Goal: Task Accomplishment & Management: Use online tool/utility

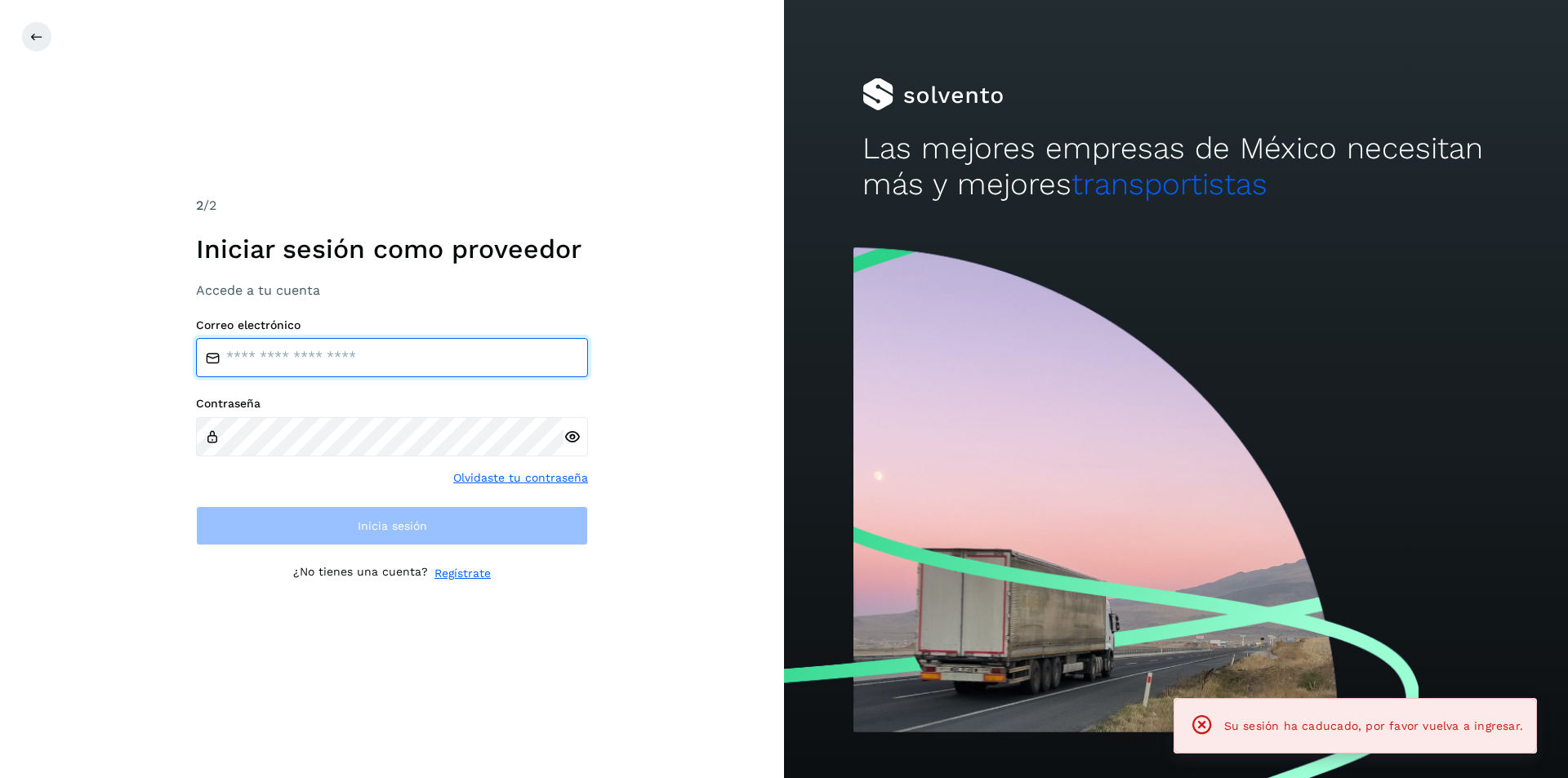
type input "**********"
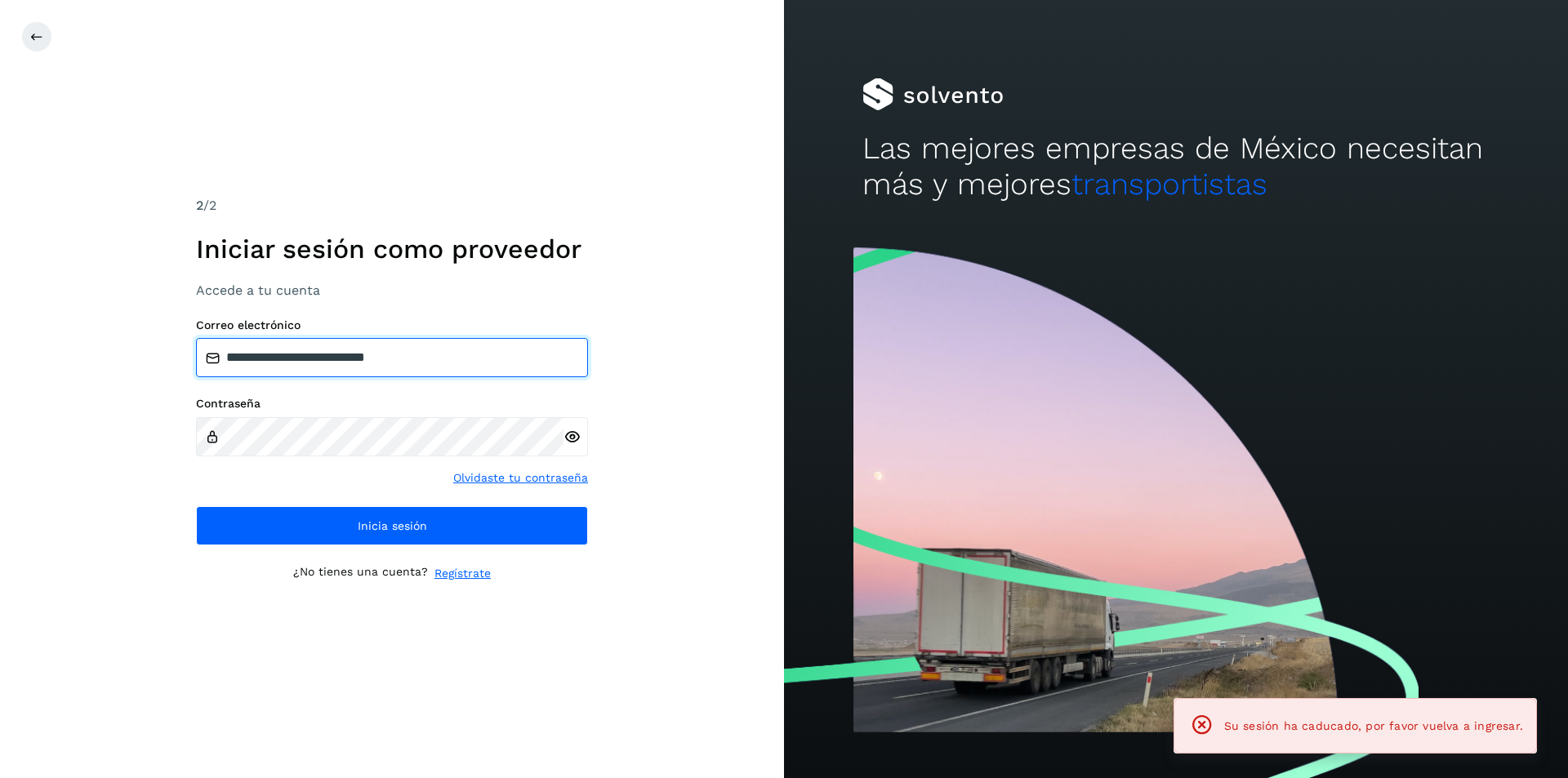
drag, startPoint x: 466, startPoint y: 348, endPoint x: 471, endPoint y: 357, distance: 10.3
click at [468, 348] on input "**********" at bounding box center [392, 358] width 392 height 39
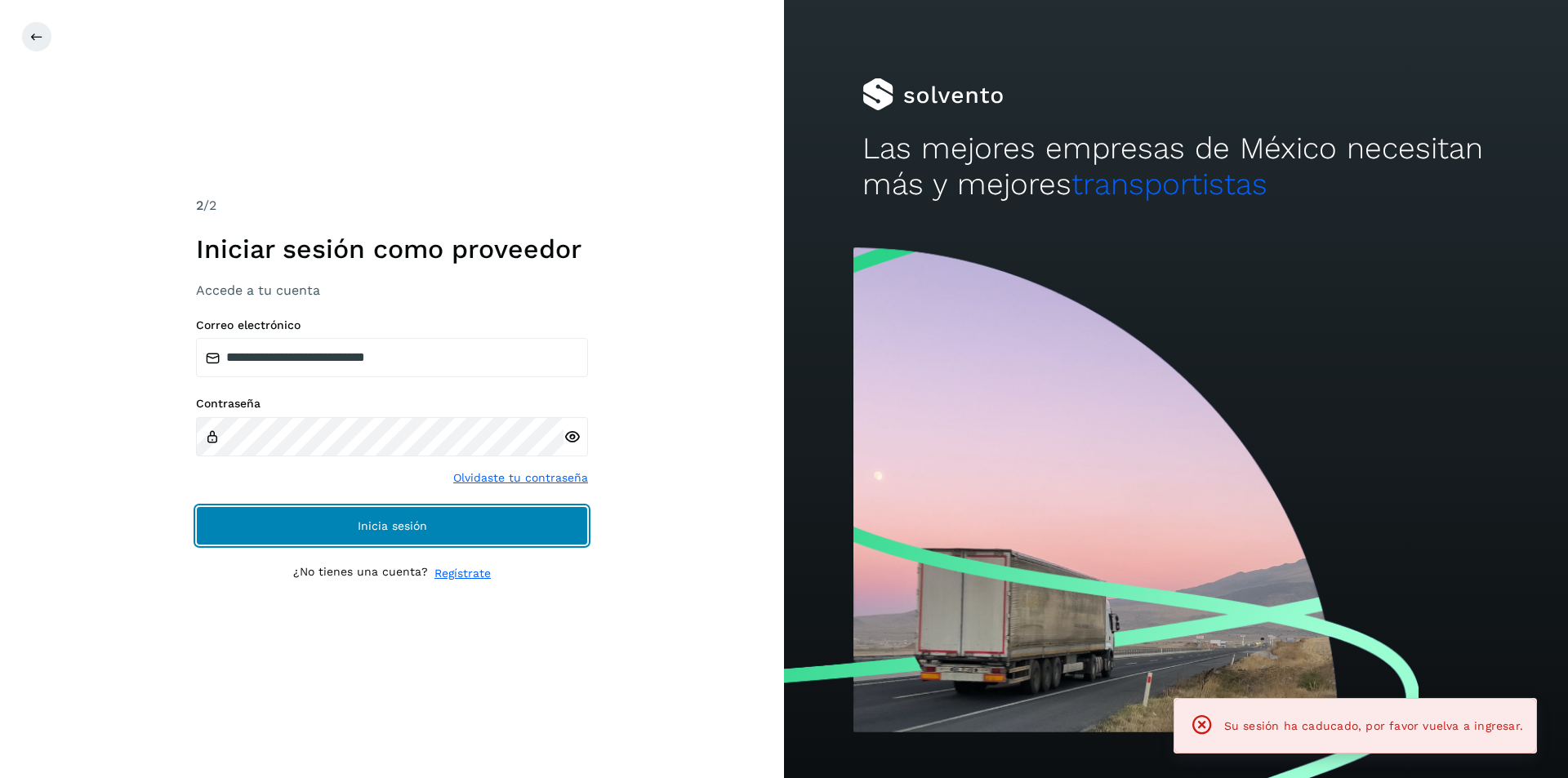
click at [449, 543] on button "Inicia sesión" at bounding box center [392, 526] width 392 height 39
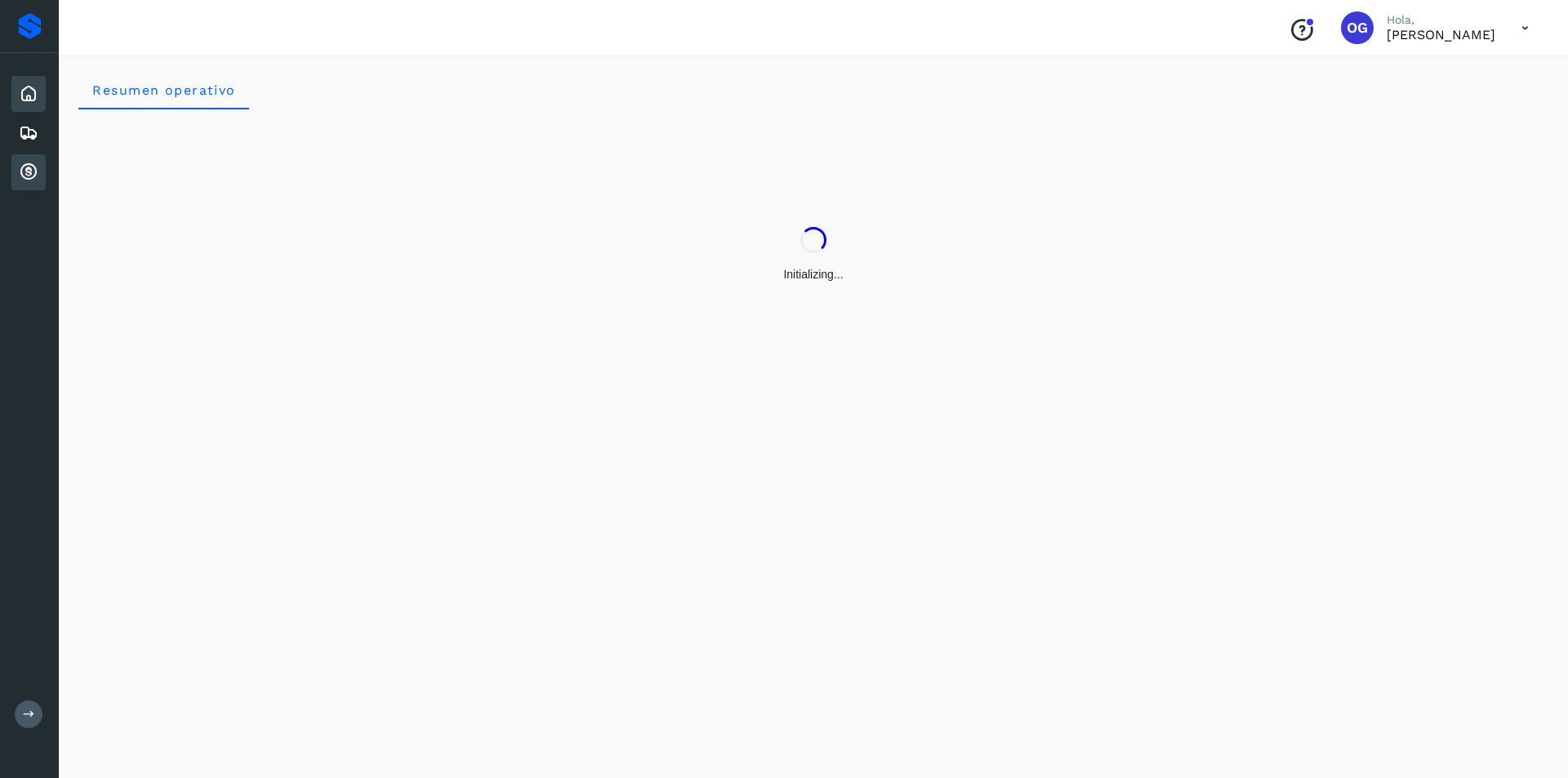
click at [24, 177] on icon at bounding box center [28, 172] width 20 height 20
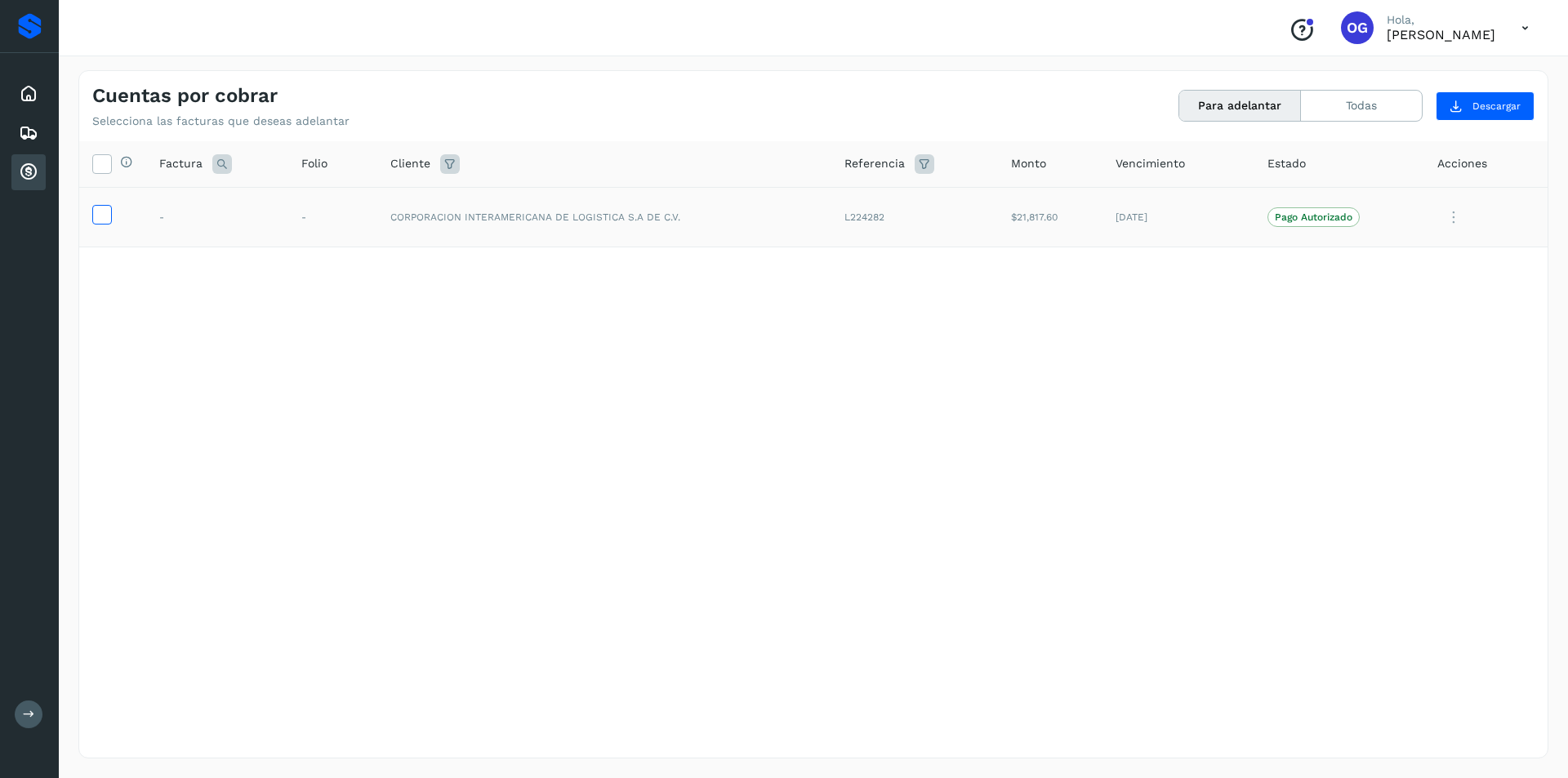
click at [108, 218] on icon at bounding box center [102, 213] width 17 height 17
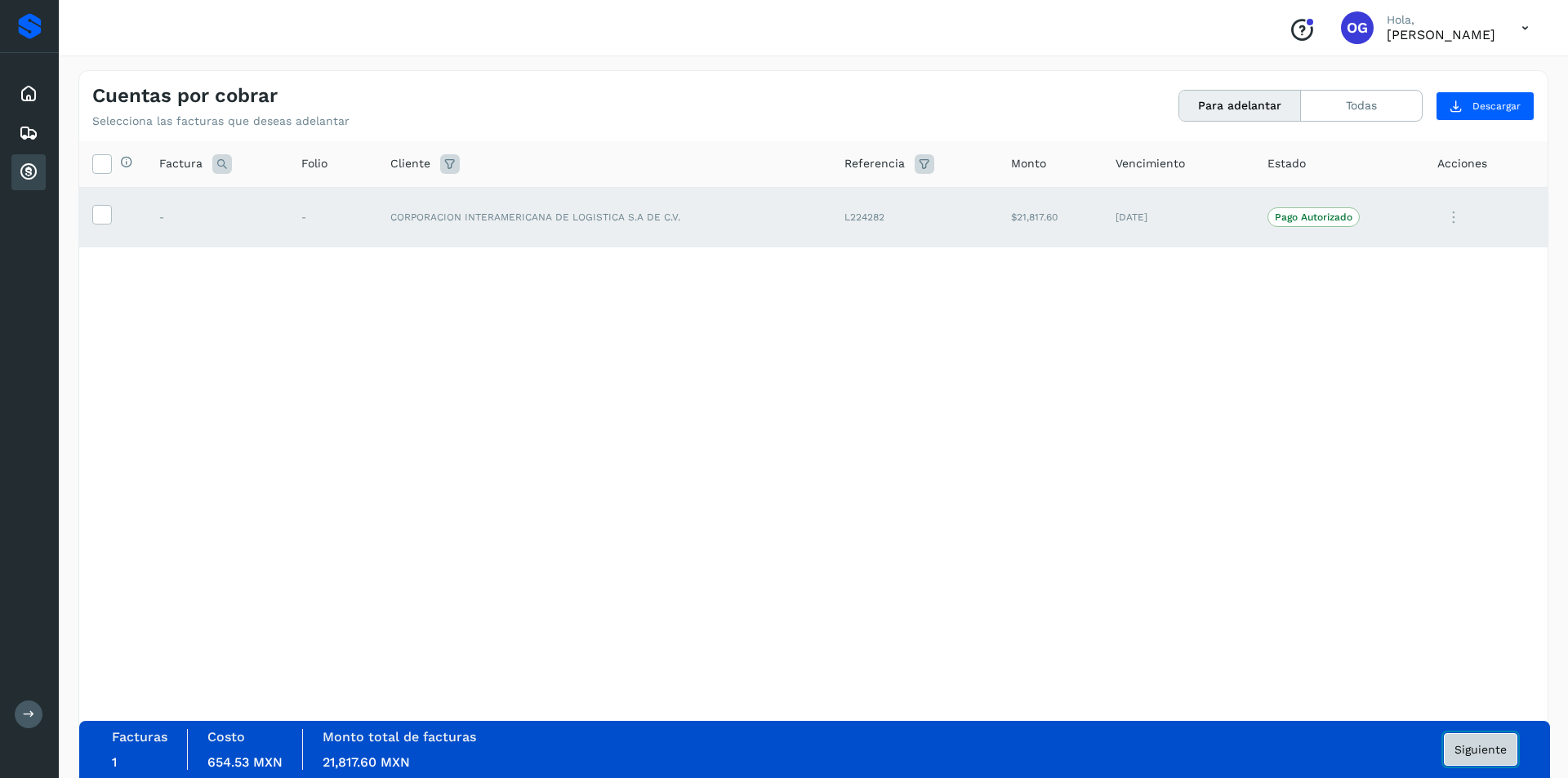
click at [1484, 745] on span "Siguiente" at bounding box center [1480, 749] width 52 height 11
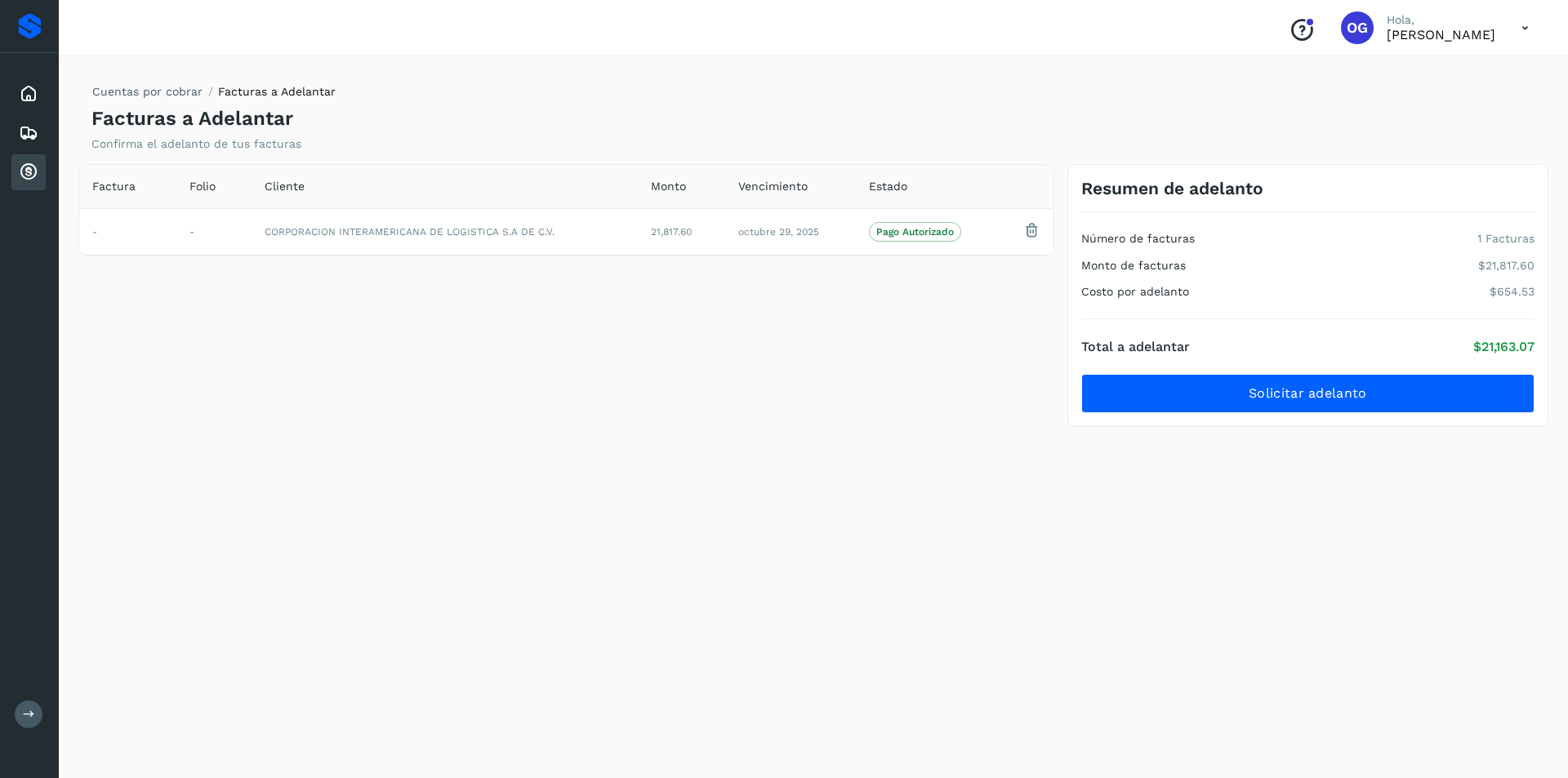
click at [1075, 692] on div "Cuentas por cobrar Facturas a Adelantar Facturas a Adelantar Confirma el adelan…" at bounding box center [813, 414] width 1470 height 688
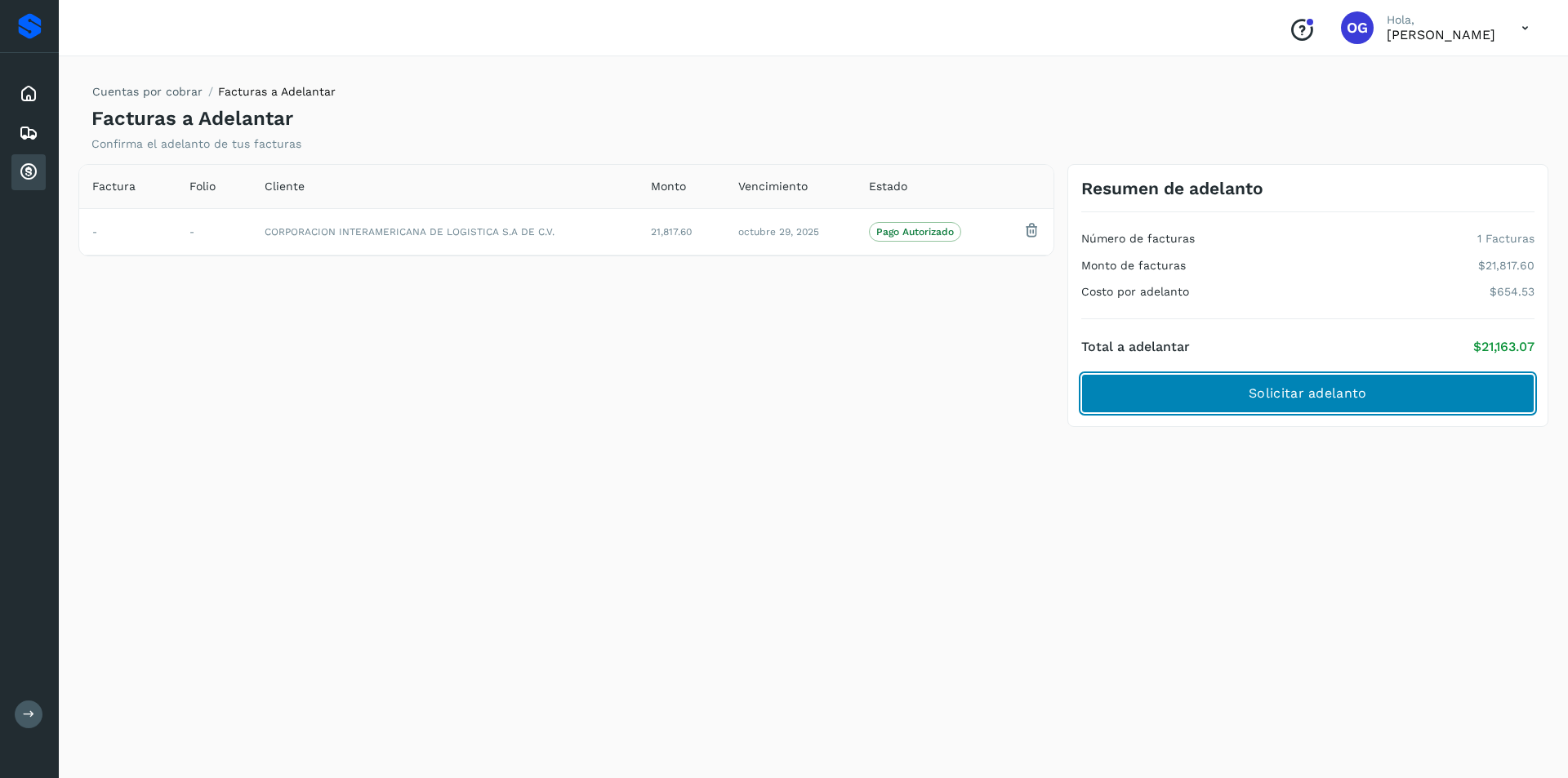
click at [1351, 411] on button "Solicitar adelanto" at bounding box center [1307, 393] width 453 height 39
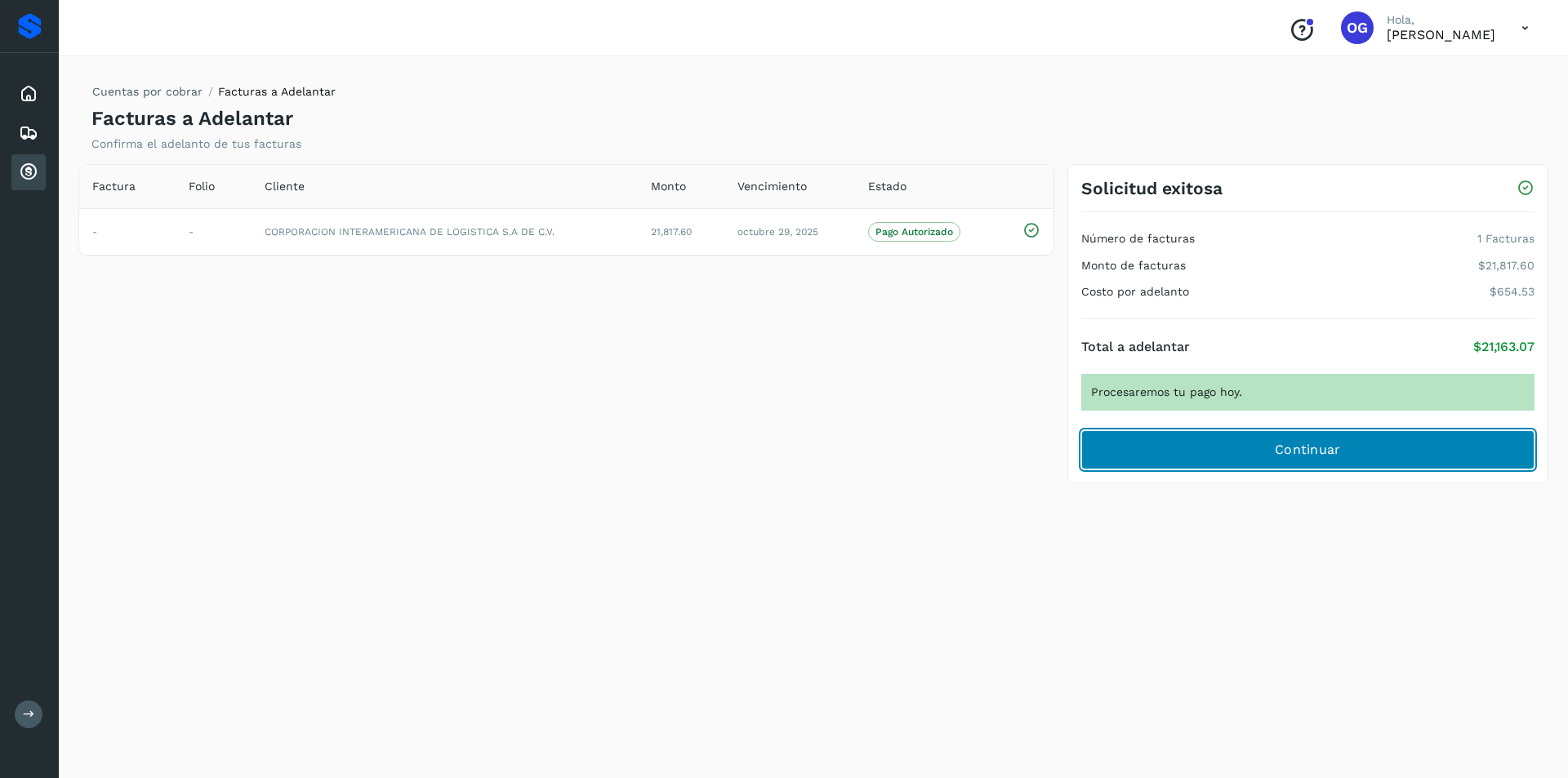
click at [1299, 459] on span "Continuar" at bounding box center [1307, 449] width 66 height 18
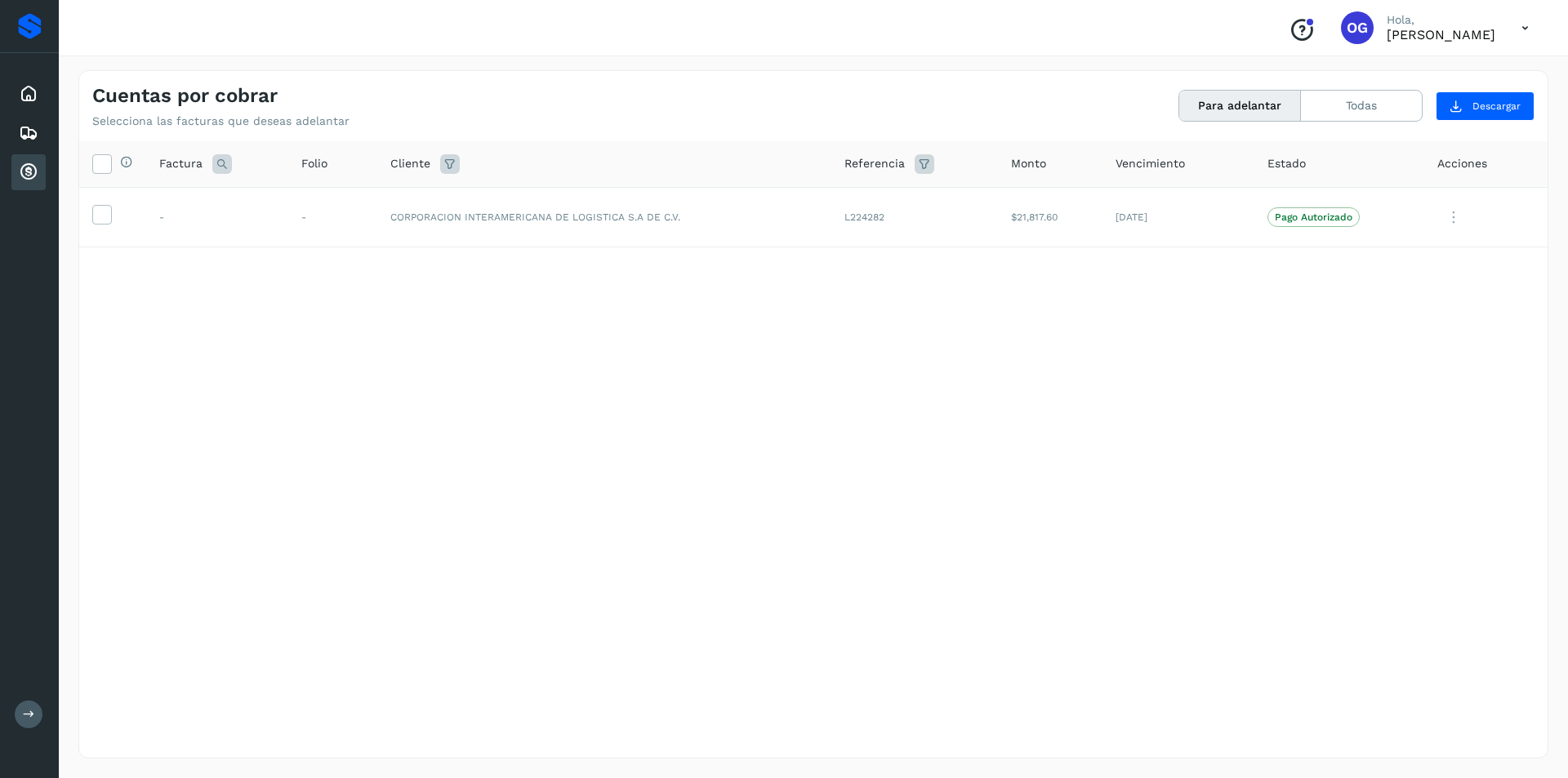
click at [26, 163] on icon at bounding box center [28, 172] width 20 height 20
